Goal: Task Accomplishment & Management: Complete application form

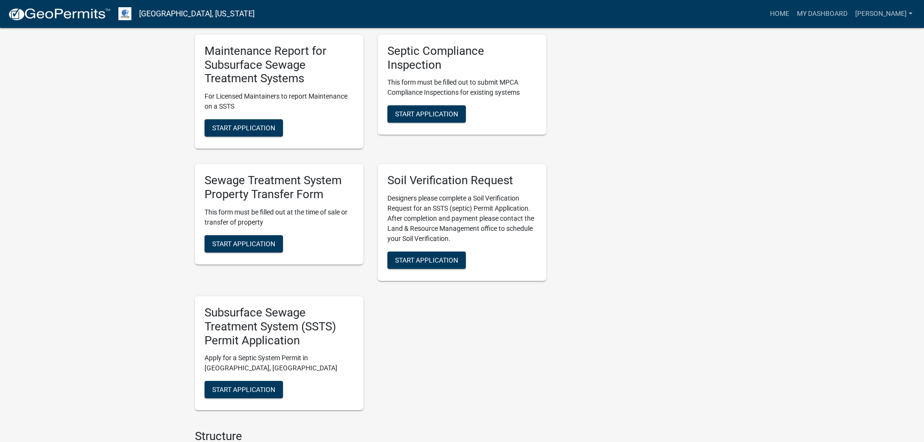
scroll to position [344, 0]
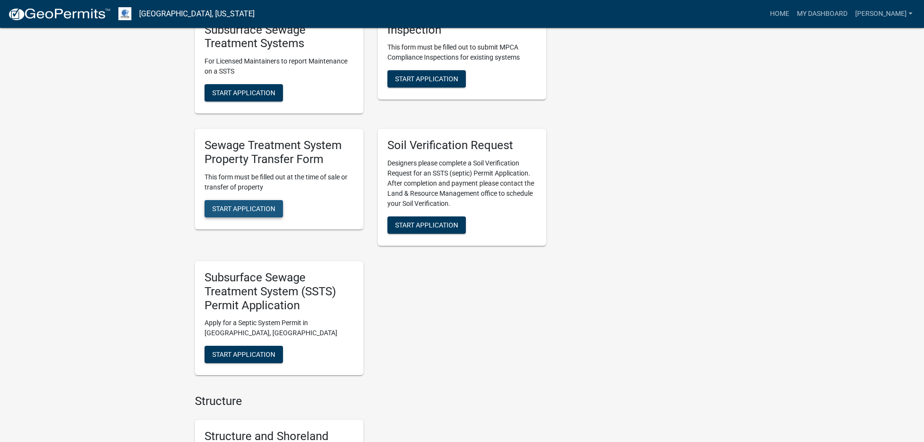
click at [259, 211] on span "Start Application" at bounding box center [243, 209] width 63 height 8
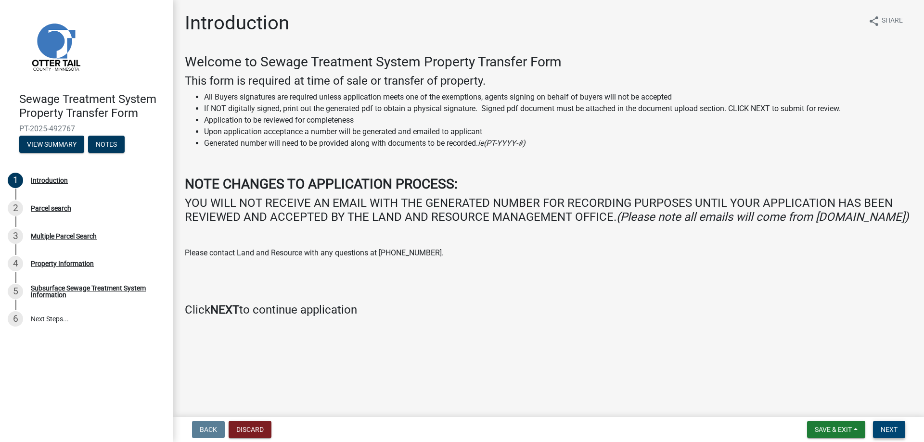
click at [887, 427] on span "Next" at bounding box center [889, 430] width 17 height 8
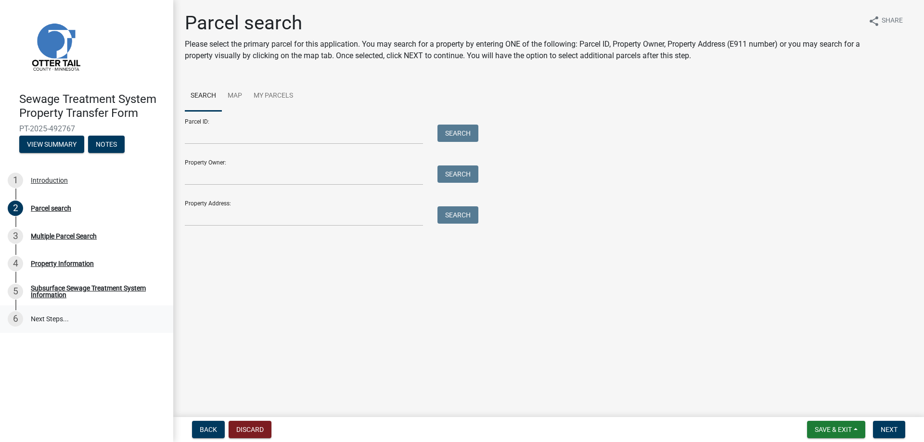
click at [43, 320] on link "6 Next Steps..." at bounding box center [86, 320] width 173 height 28
click at [52, 289] on div "Subsurface Sewage Treatment System Information" at bounding box center [94, 291] width 127 height 13
click at [54, 320] on link "6 Next Steps..." at bounding box center [86, 320] width 173 height 28
click at [271, 326] on main "Parcel search Please select the primary parcel for this application. You may se…" at bounding box center [548, 206] width 751 height 413
click at [40, 234] on div "Multiple Parcel Search" at bounding box center [64, 236] width 66 height 7
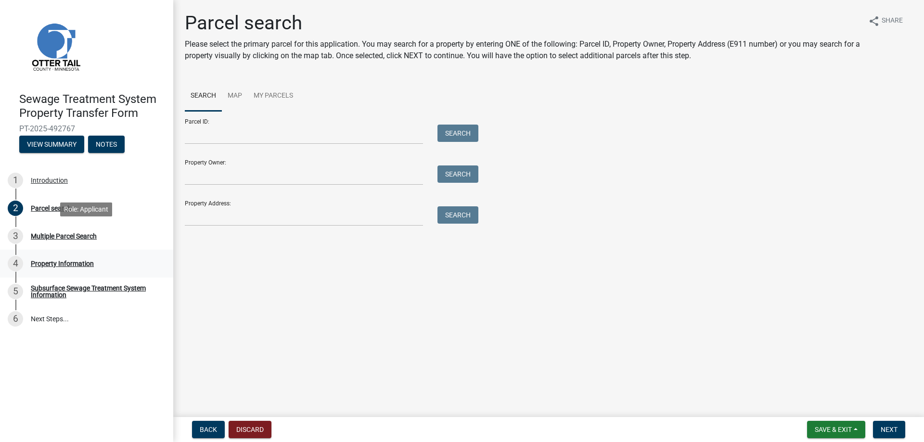
drag, startPoint x: 15, startPoint y: 235, endPoint x: 17, endPoint y: 263, distance: 27.5
click at [16, 235] on div "3" at bounding box center [15, 236] width 15 height 15
click at [199, 134] on input "Parcel ID:" at bounding box center [304, 135] width 238 height 20
click at [886, 429] on span "Next" at bounding box center [889, 430] width 17 height 8
click at [883, 429] on span "Next" at bounding box center [889, 430] width 17 height 8
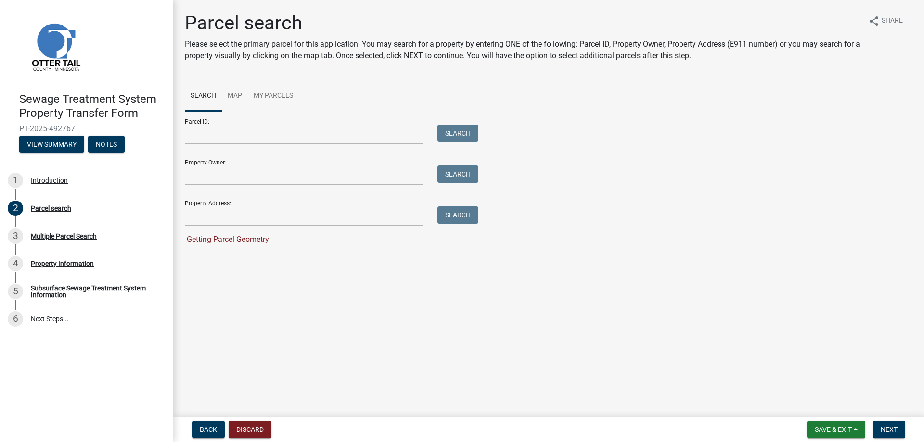
click at [674, 160] on div "Parcel ID: Search Property Owner: Search Property Address: Search Getting Parce…" at bounding box center [549, 178] width 728 height 134
